Goal: Check status

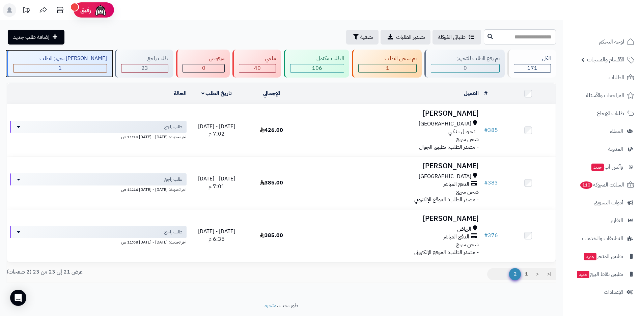
click at [52, 69] on div "1" at bounding box center [59, 68] width 93 height 8
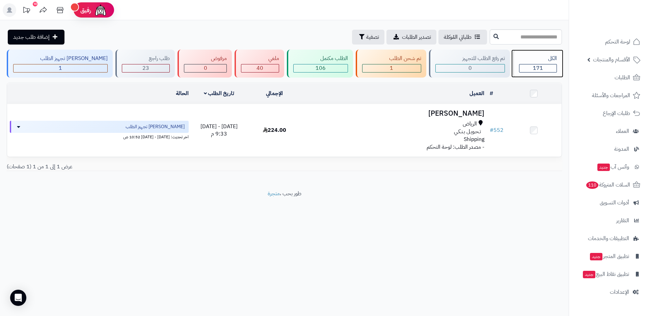
click at [528, 58] on div "الكل" at bounding box center [538, 59] width 38 height 8
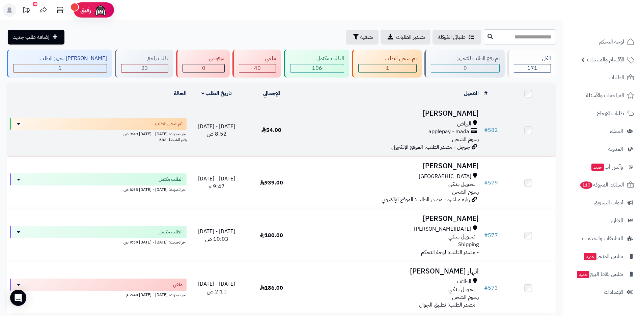
click at [229, 144] on td "الثلاثاء - ٢٦ أغسطس ٢٠٢٥ - 8:52 ص" at bounding box center [216, 130] width 55 height 52
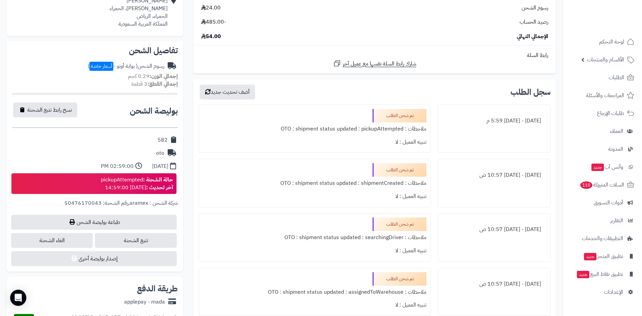
scroll to position [135, 0]
